Goal: Information Seeking & Learning: Learn about a topic

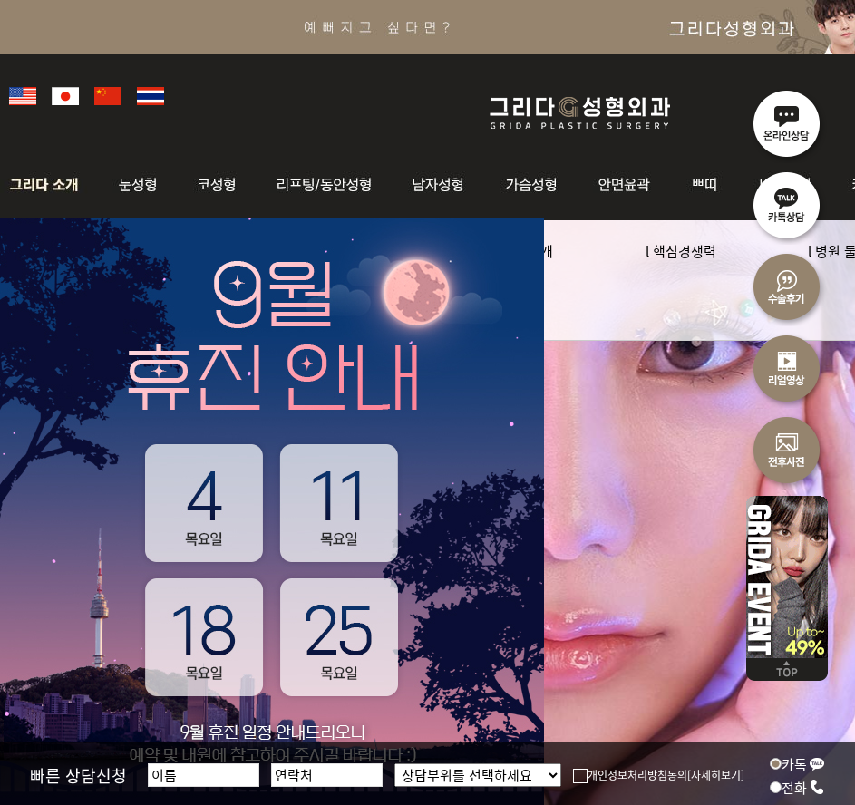
click at [62, 180] on img at bounding box center [49, 185] width 98 height 71
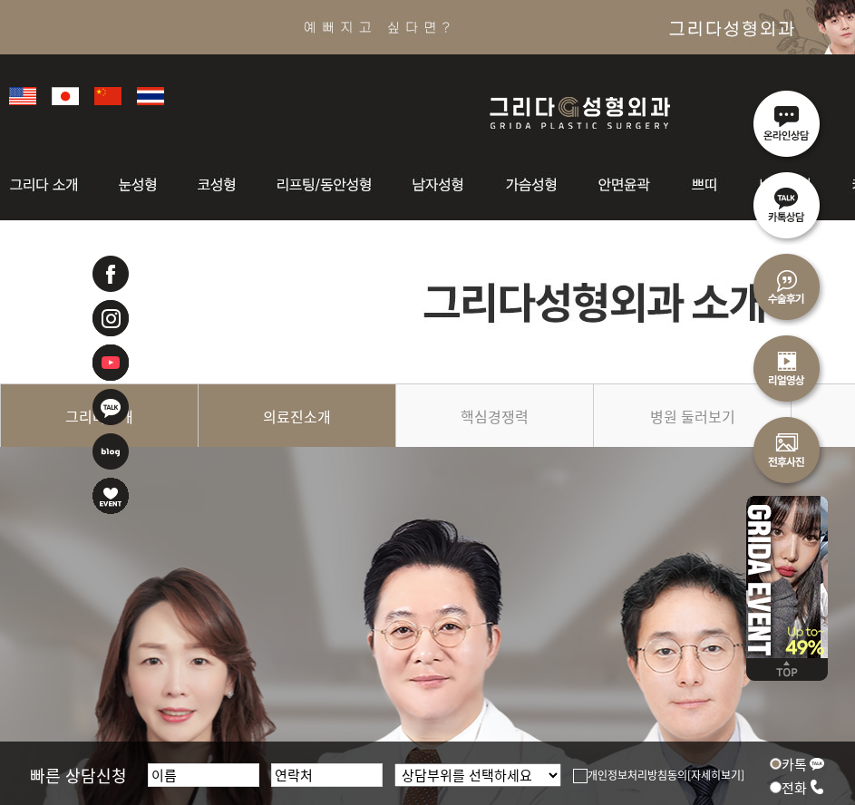
click at [318, 429] on link "의료진소개" at bounding box center [298, 425] width 198 height 83
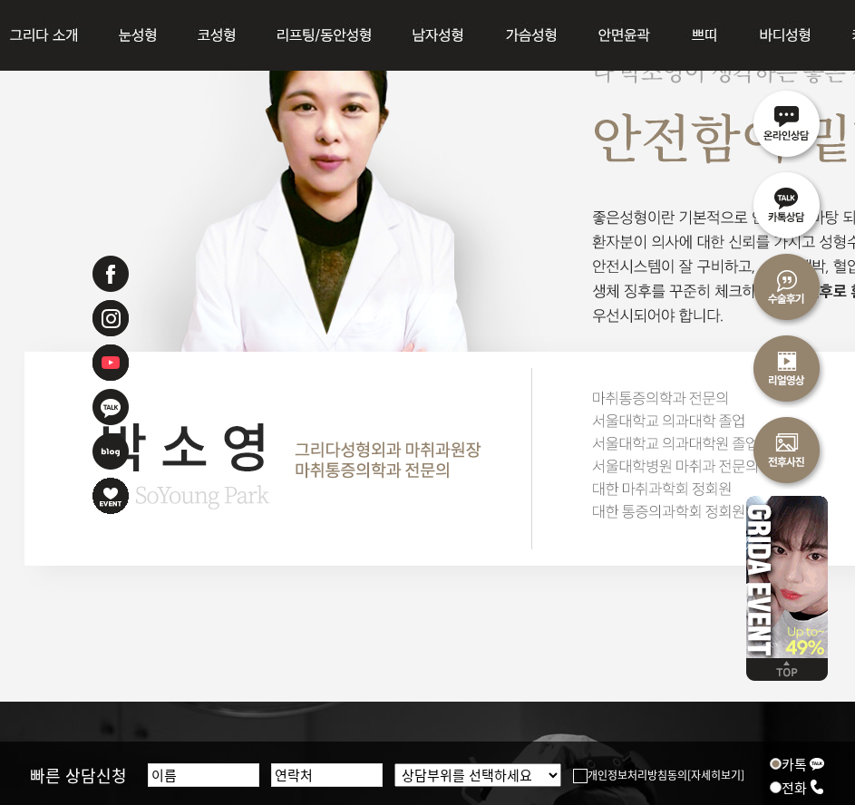
scroll to position [4263, 0]
